Goal: Information Seeking & Learning: Find specific fact

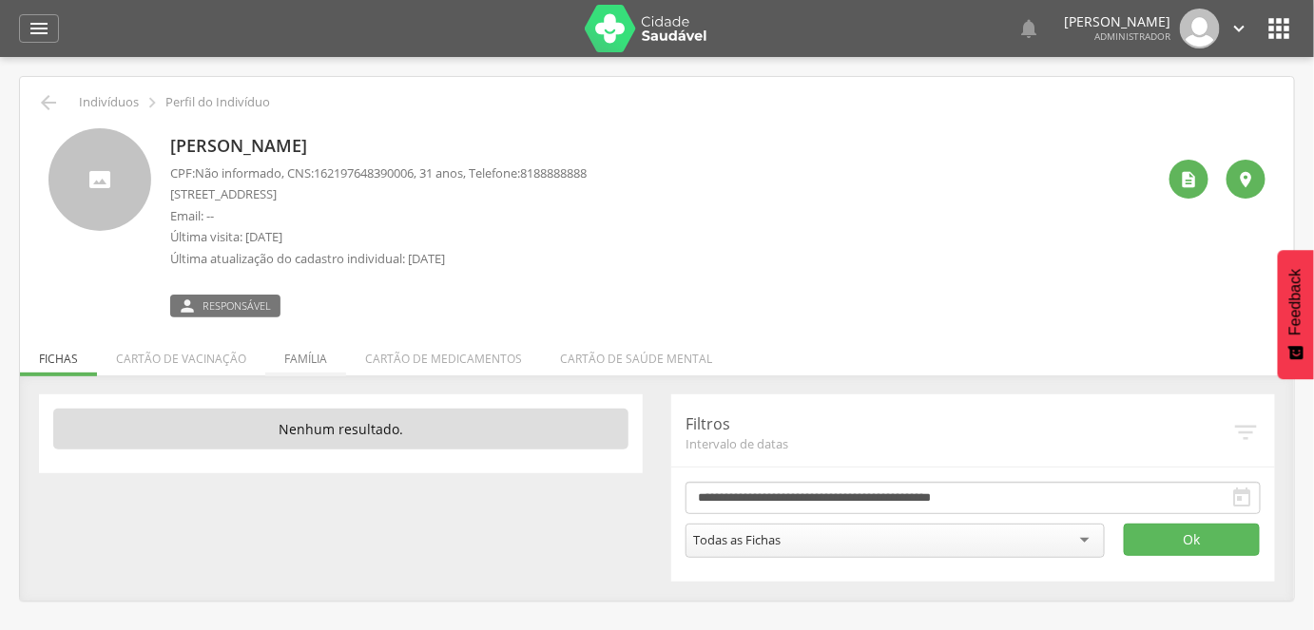
click at [302, 360] on li "Família" at bounding box center [305, 354] width 81 height 45
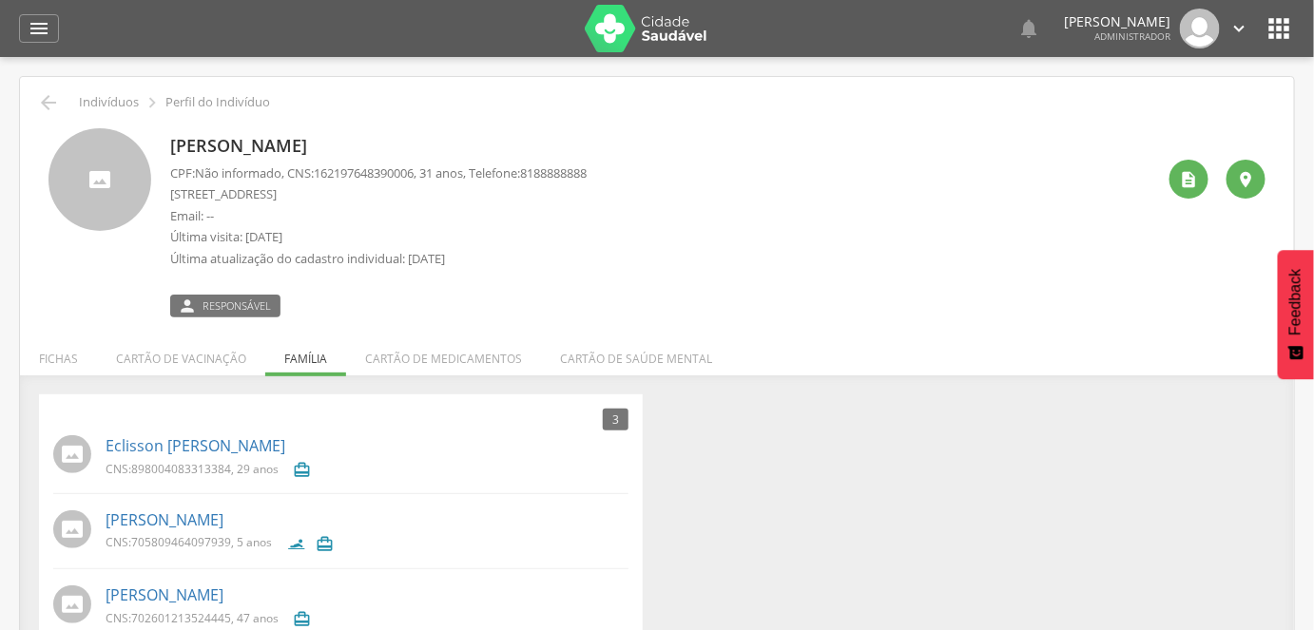
click at [1277, 41] on icon "" at bounding box center [1280, 28] width 30 height 30
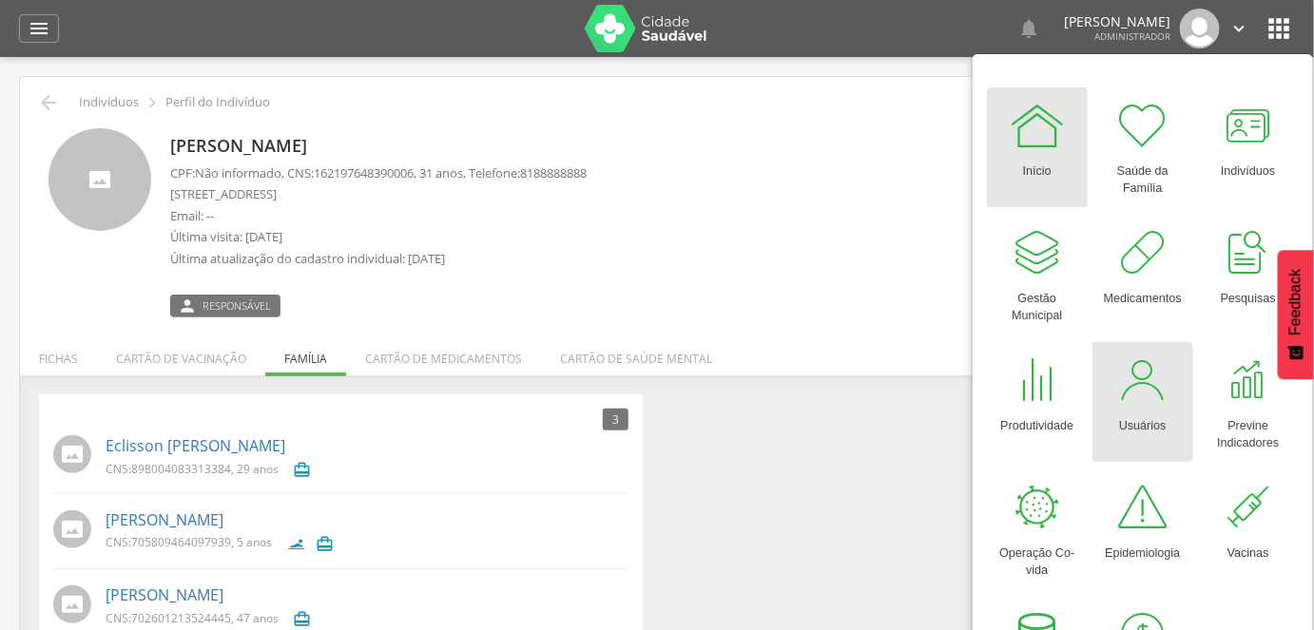
click at [1130, 404] on div at bounding box center [1143, 380] width 57 height 57
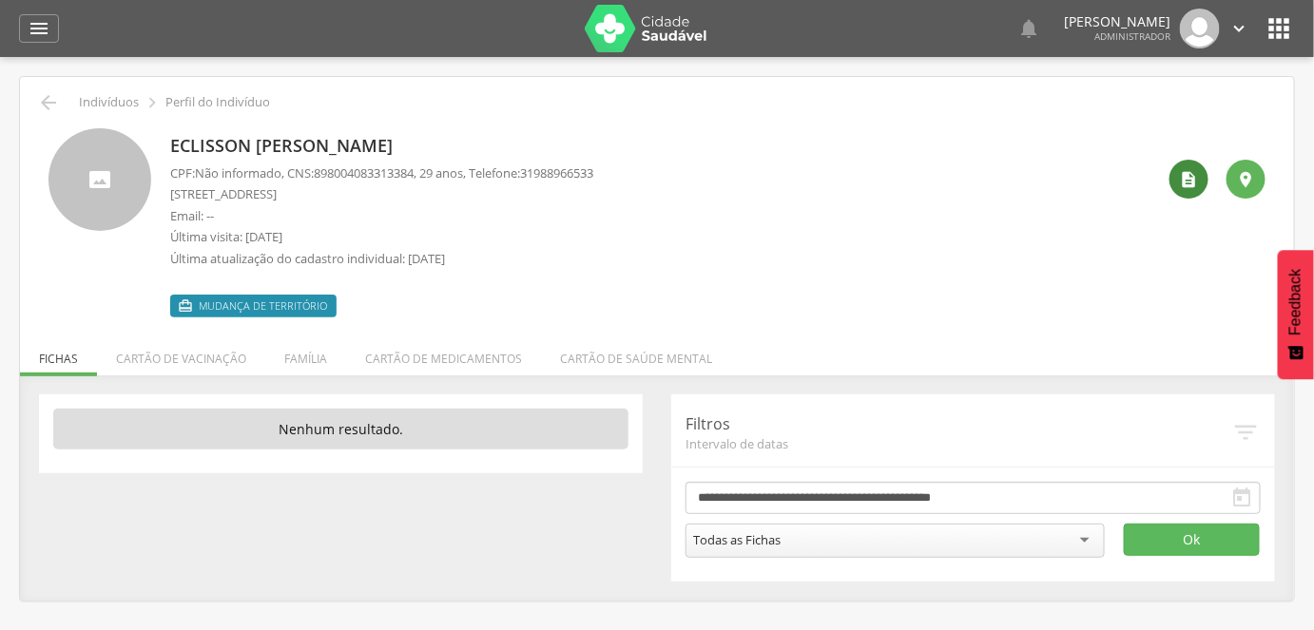
click at [1181, 183] on icon "" at bounding box center [1189, 179] width 19 height 19
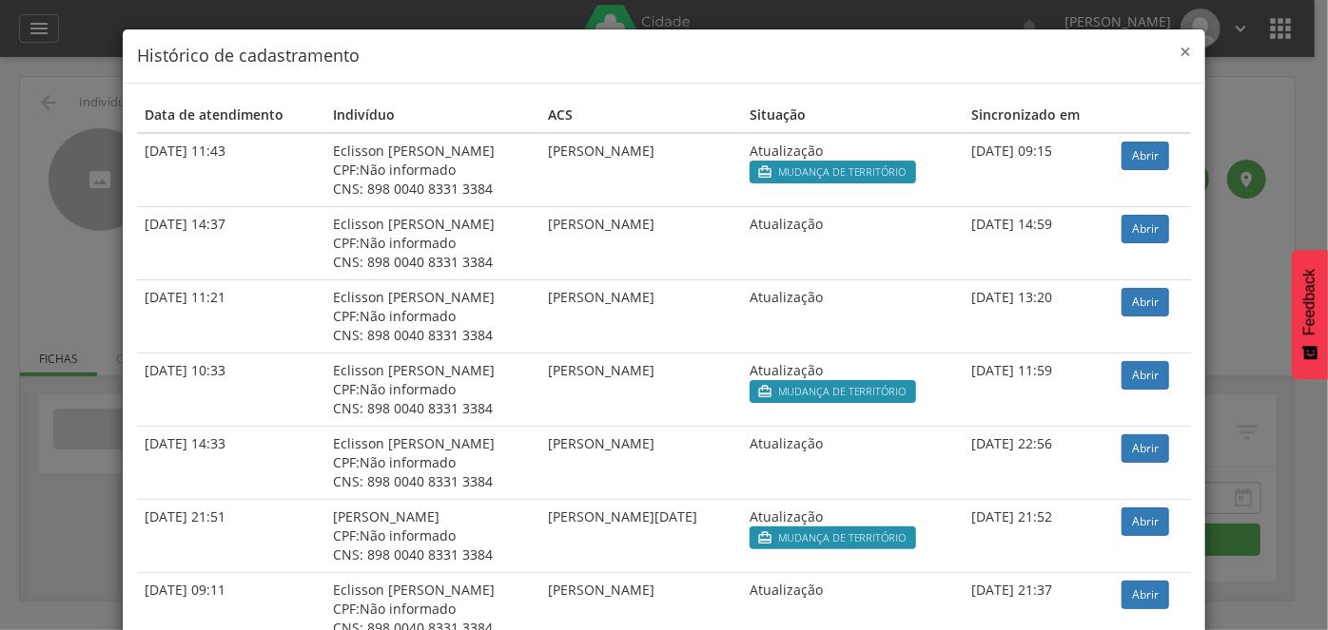
click at [1179, 53] on span "×" at bounding box center [1184, 51] width 11 height 27
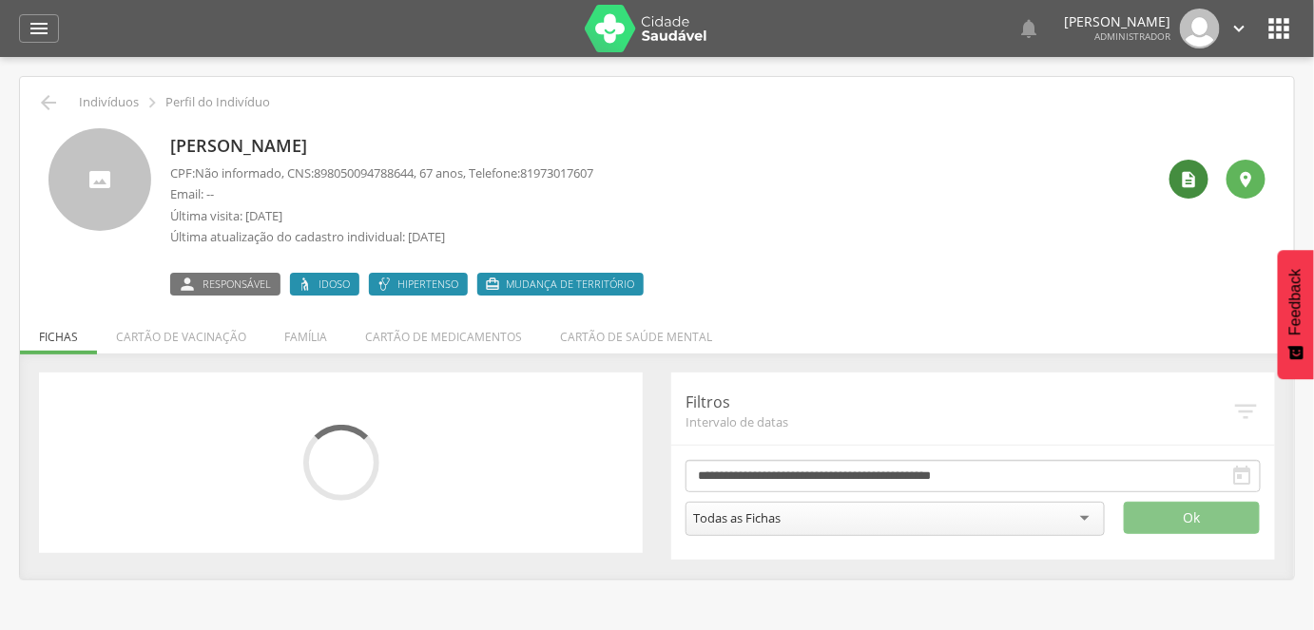
click at [1179, 178] on div "" at bounding box center [1189, 179] width 39 height 39
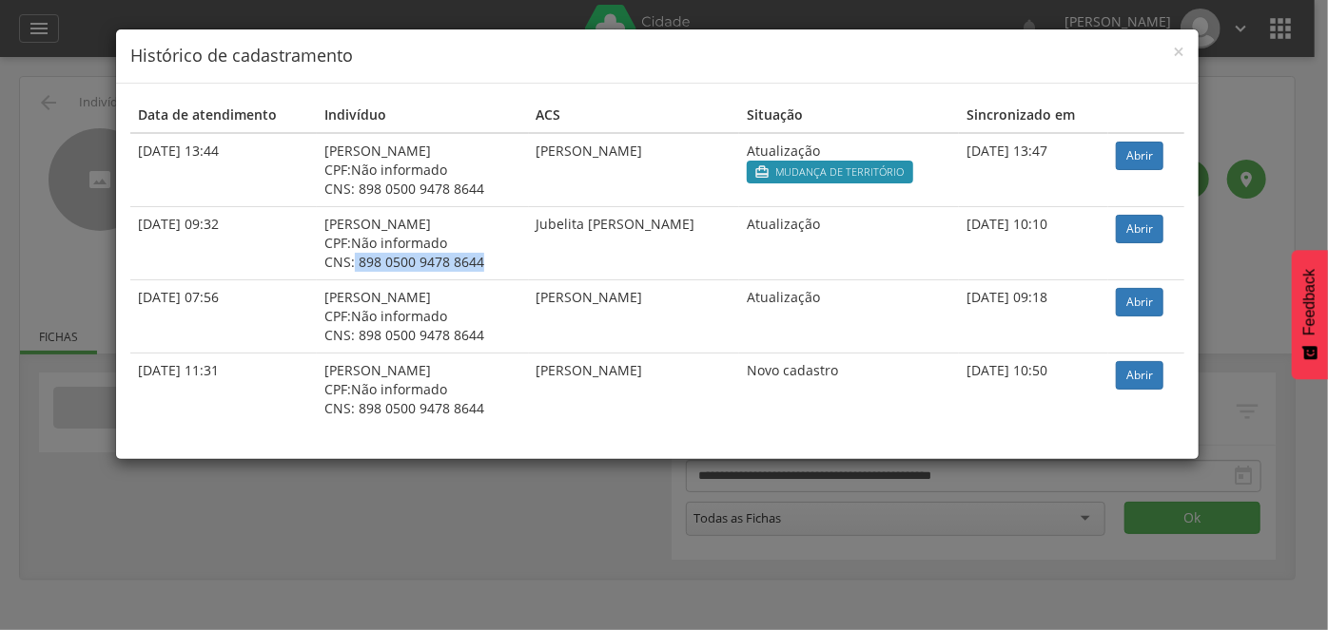
drag, startPoint x: 474, startPoint y: 262, endPoint x: 352, endPoint y: 257, distance: 121.8
click at [352, 257] on div "CNS: 898 0500 9478 8644" at bounding box center [422, 262] width 197 height 19
drag, startPoint x: 317, startPoint y: 226, endPoint x: 436, endPoint y: 226, distance: 119.8
click at [436, 226] on td "Maria José da Silva CPF: Não informado CNS: 898 0500 9478 8644" at bounding box center [423, 242] width 212 height 73
copy div "Maria José da Silva"
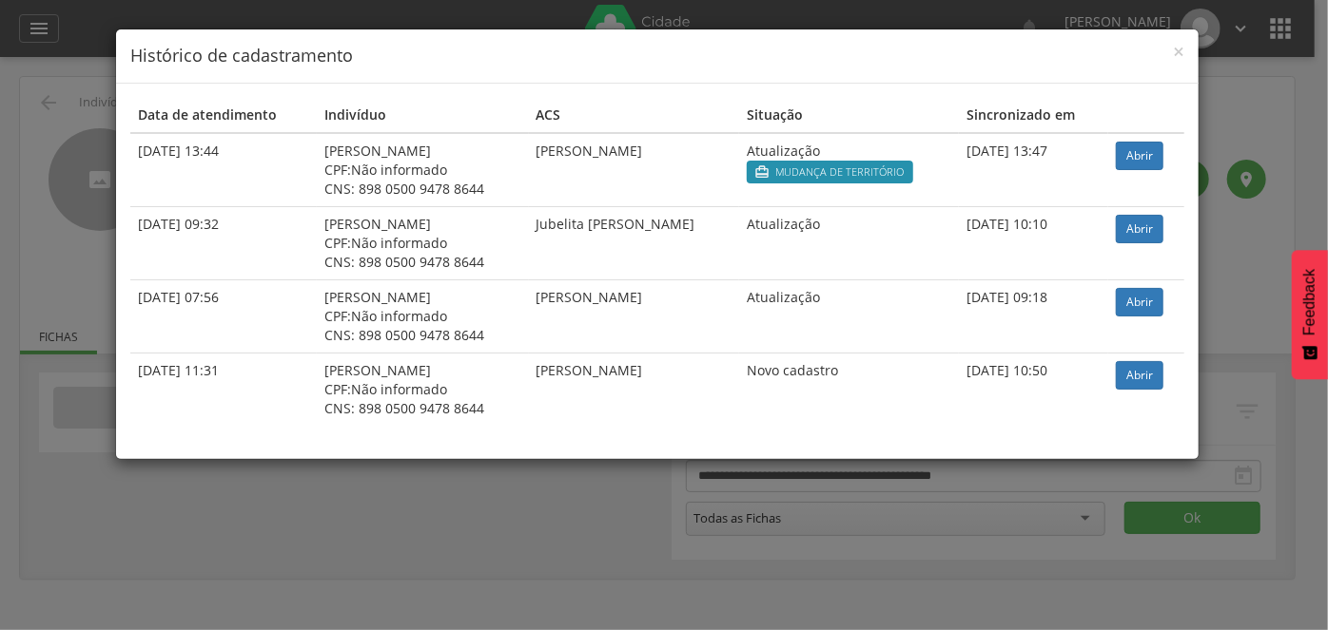
click at [510, 401] on div "CNS: 898 0500 9478 8644" at bounding box center [422, 408] width 197 height 19
drag, startPoint x: 206, startPoint y: 155, endPoint x: 518, endPoint y: 222, distance: 318.9
click at [518, 222] on tbody "31/08/2022 13:44 Maria José da Silva CPF: Não informado CNS: 898 0500 9478 8644…" at bounding box center [657, 279] width 1054 height 293
click at [687, 190] on td "Joyce Karen da Silva Ramos" at bounding box center [634, 170] width 210 height 74
drag, startPoint x: 434, startPoint y: 145, endPoint x: 319, endPoint y: 147, distance: 115.1
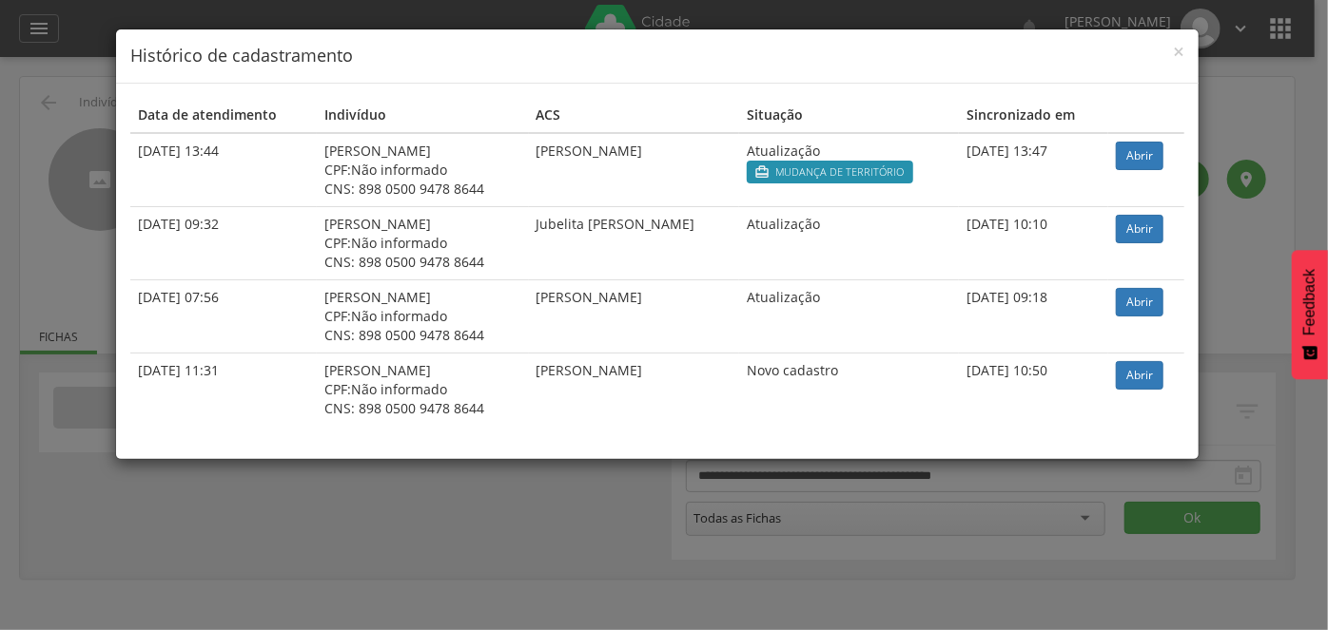
click at [324, 147] on div "Maria José da Silva" at bounding box center [422, 151] width 197 height 19
copy div "Maria José da Silva"
